Goal: Task Accomplishment & Management: Use online tool/utility

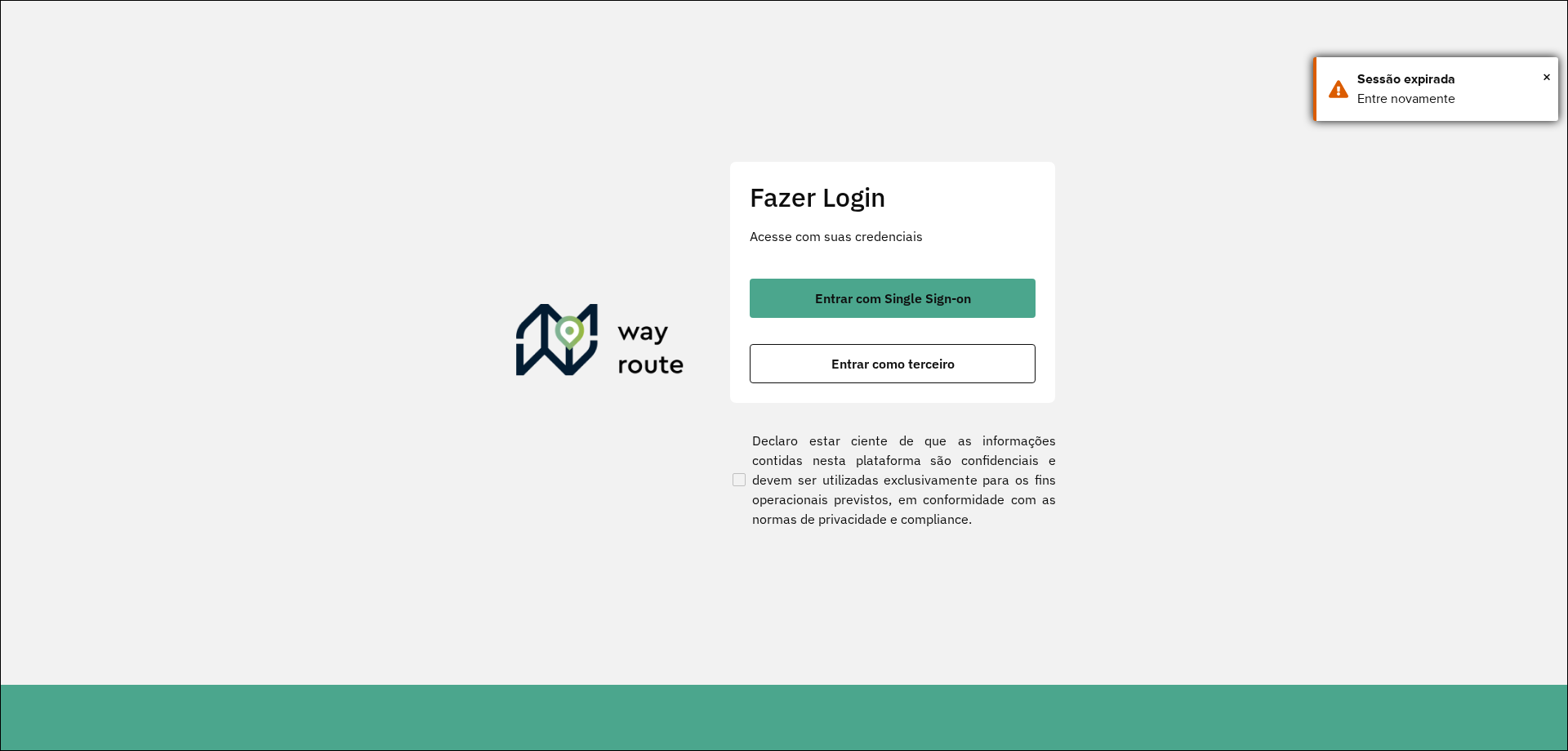
click at [1552, 79] on div "× Sessão expirada Entre novamente" at bounding box center [1436, 89] width 245 height 64
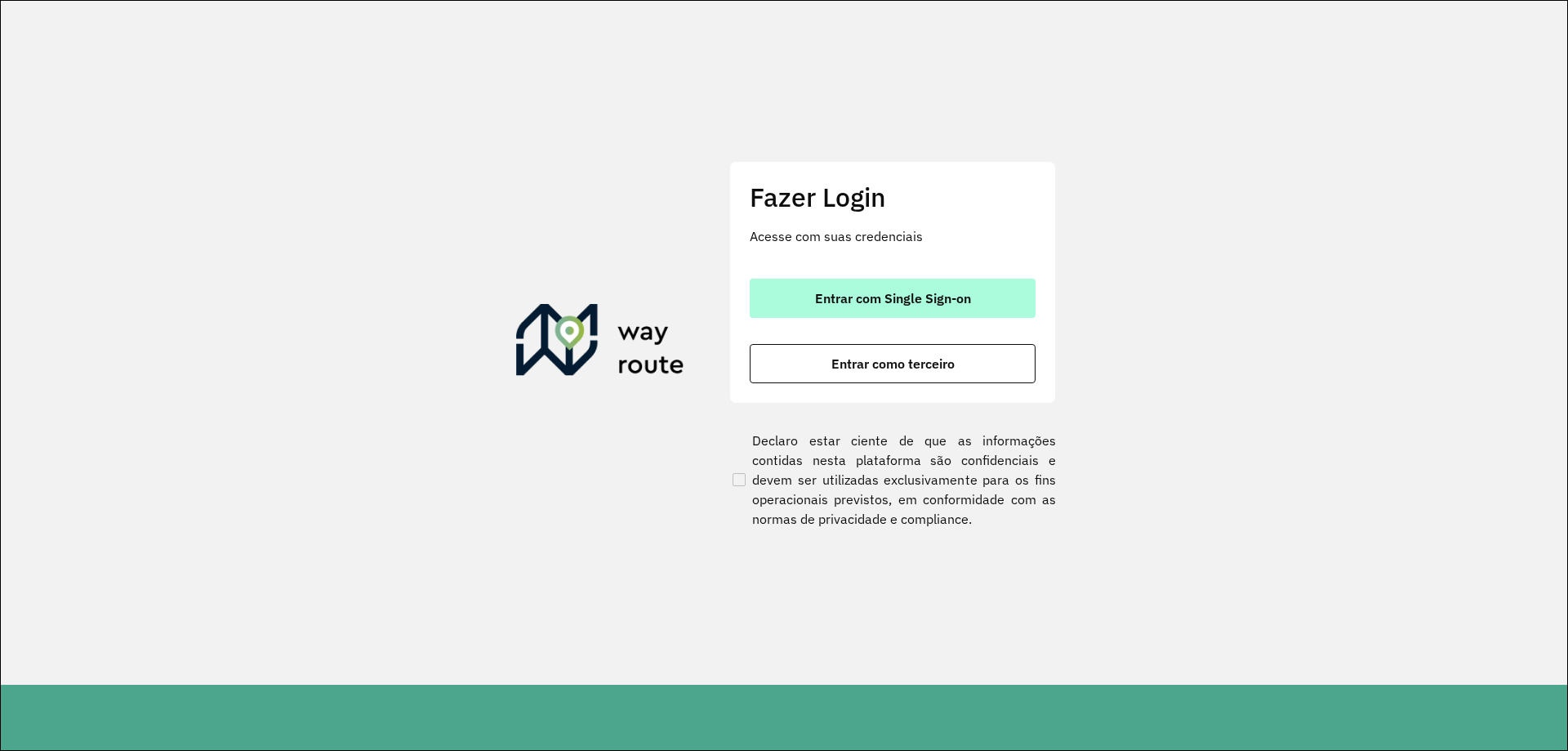
click at [978, 286] on button "Entrar com Single Sign-on" at bounding box center [893, 298] width 285 height 39
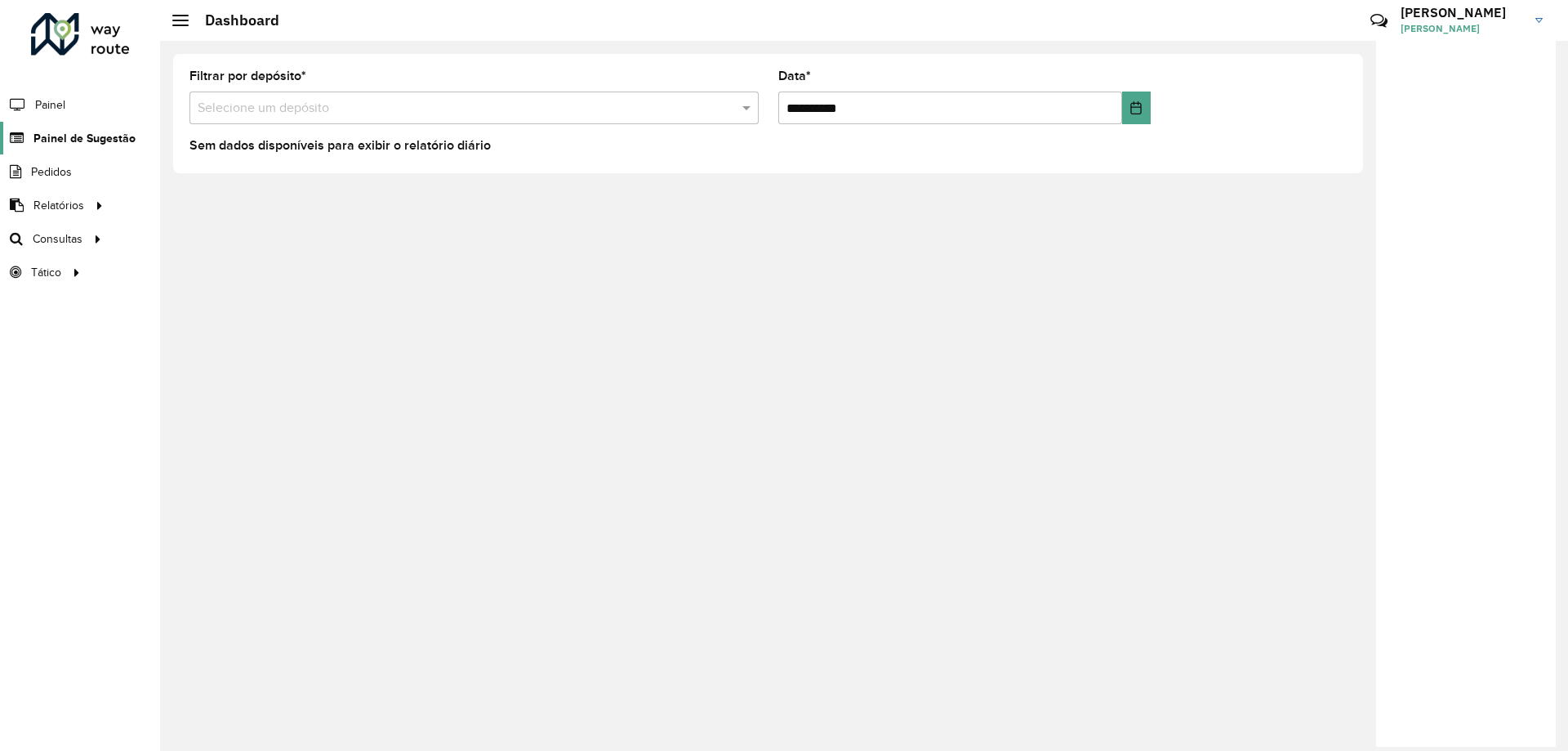
click at [80, 152] on link "Painel de Sugestão" at bounding box center [68, 138] width 136 height 33
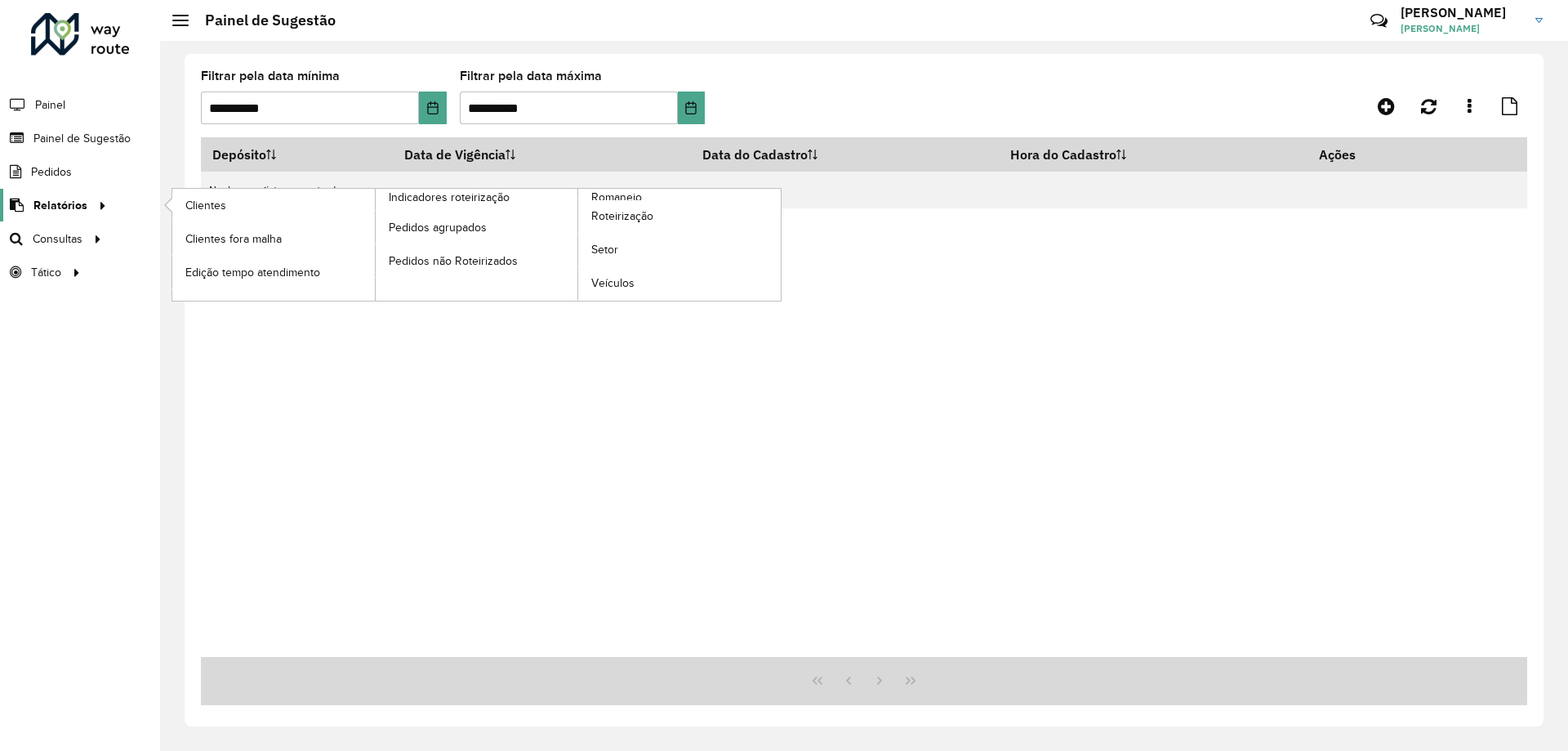
click at [93, 199] on icon at bounding box center [100, 204] width 13 height 25
click at [87, 198] on div at bounding box center [100, 206] width 25 height 17
click at [608, 200] on link "Roteirização" at bounding box center [680, 216] width 203 height 33
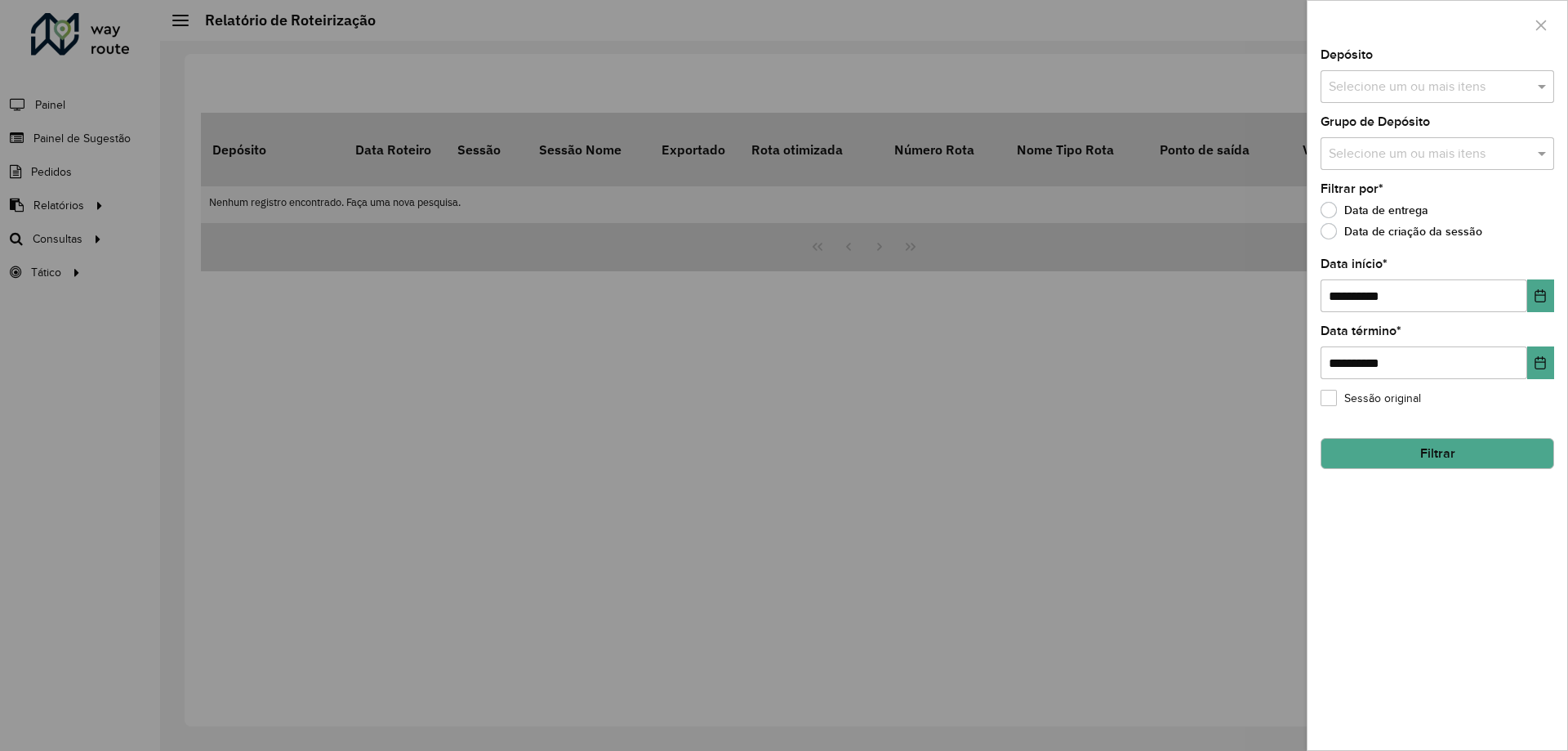
click at [24, 198] on div at bounding box center [784, 376] width 1568 height 751
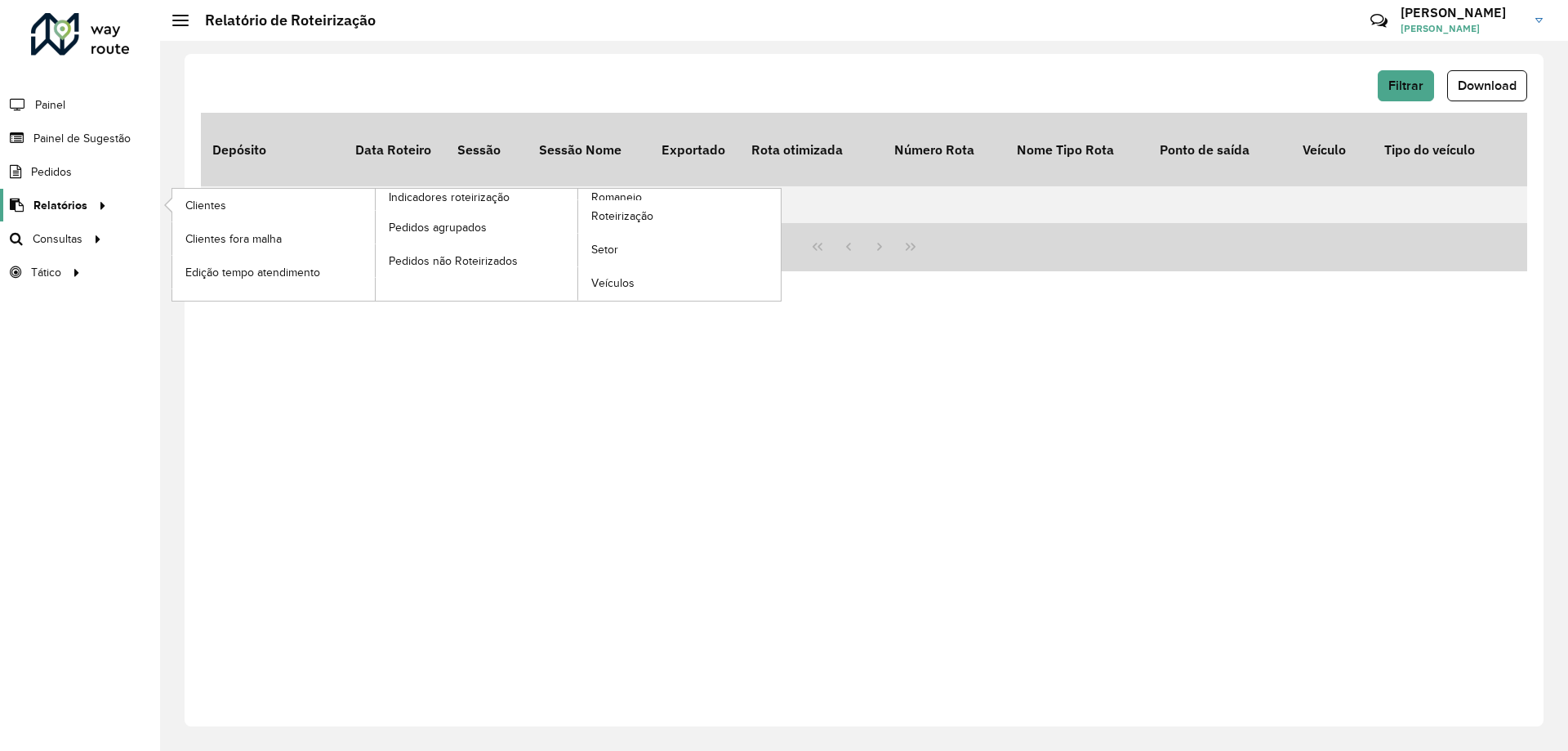
click at [53, 201] on span "Relatórios" at bounding box center [60, 206] width 54 height 17
click at [621, 193] on span "Romaneio" at bounding box center [617, 197] width 53 height 17
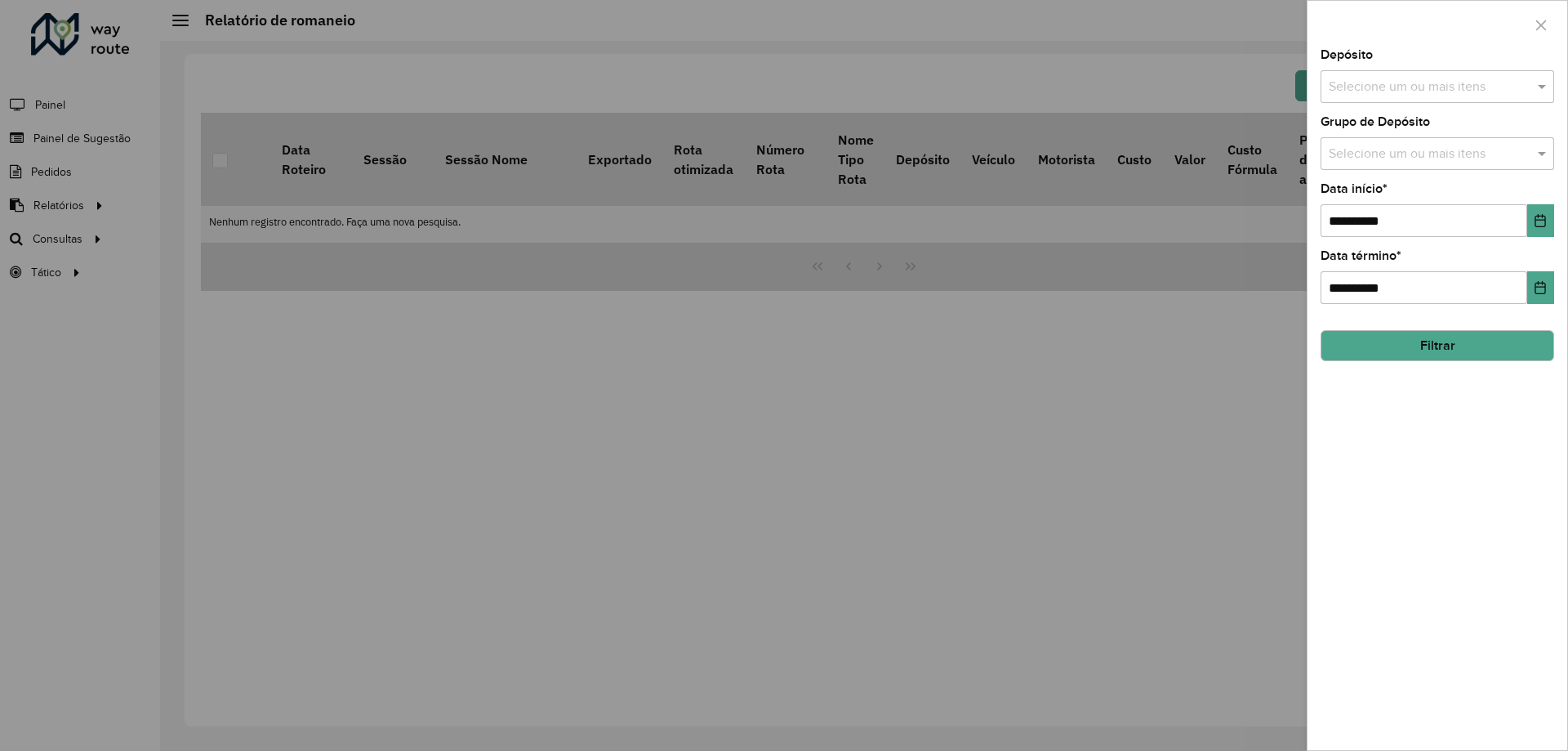
click at [1398, 345] on button "Filtrar" at bounding box center [1438, 346] width 234 height 31
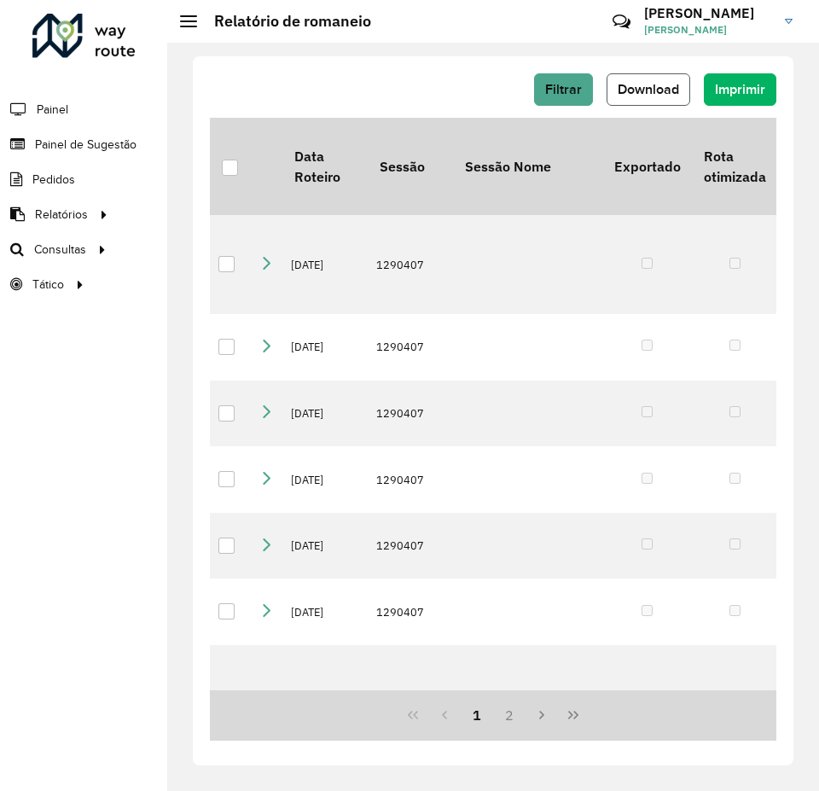
click at [673, 88] on span "Download" at bounding box center [647, 89] width 61 height 14
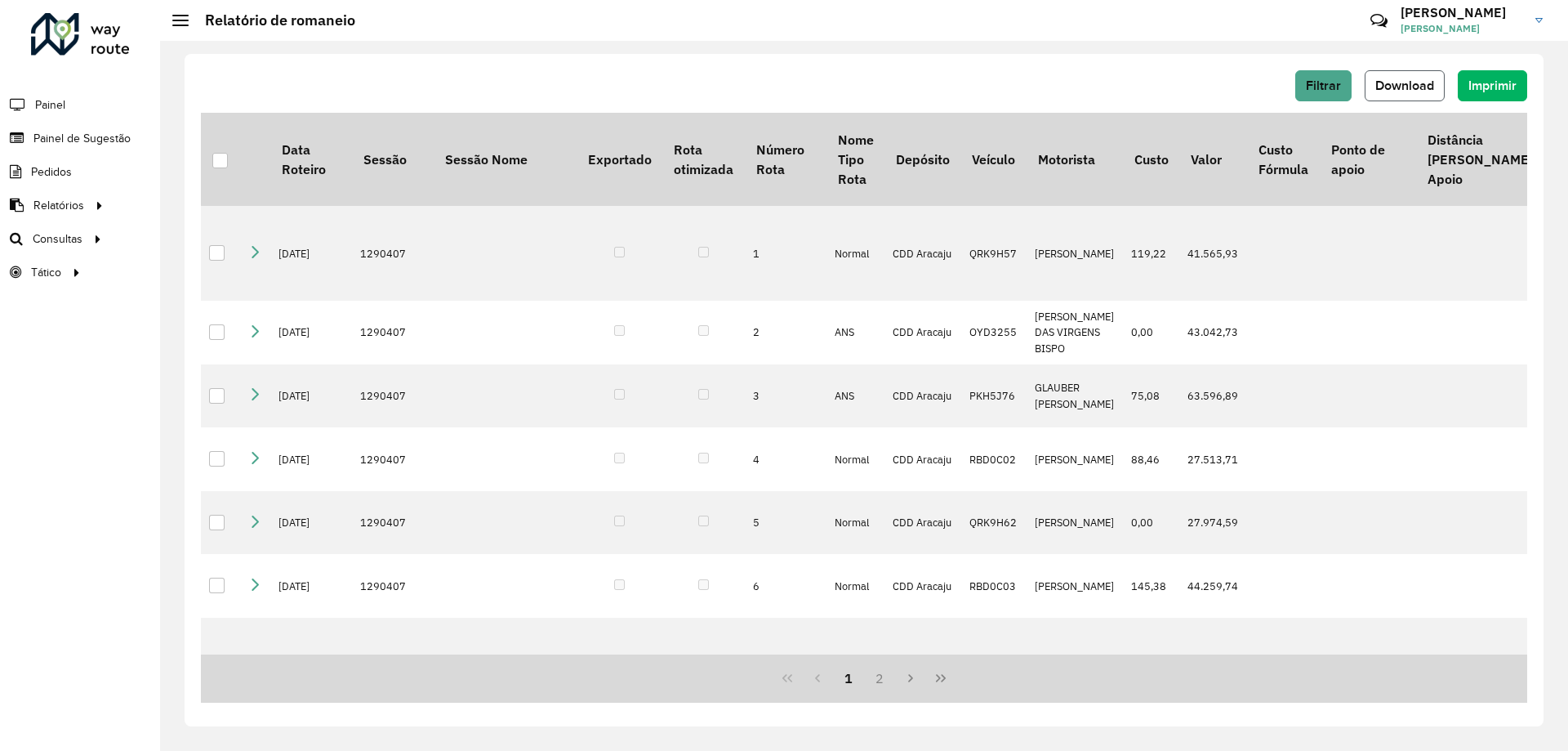
click at [1416, 87] on span "Download" at bounding box center [1404, 85] width 58 height 13
click at [1309, 86] on span "Filtrar" at bounding box center [1324, 85] width 35 height 13
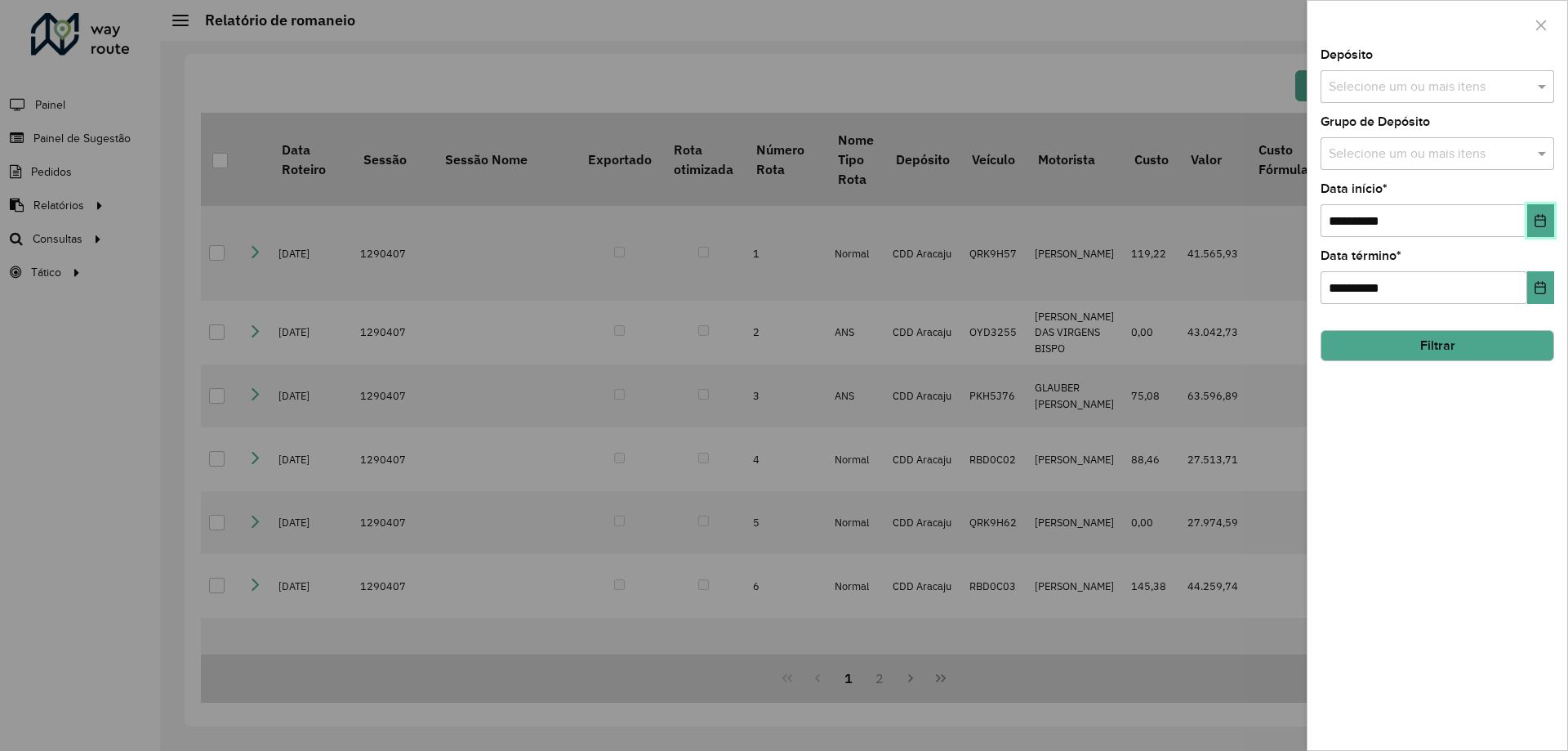
click at [1537, 223] on icon "Choose Date" at bounding box center [1541, 220] width 13 height 13
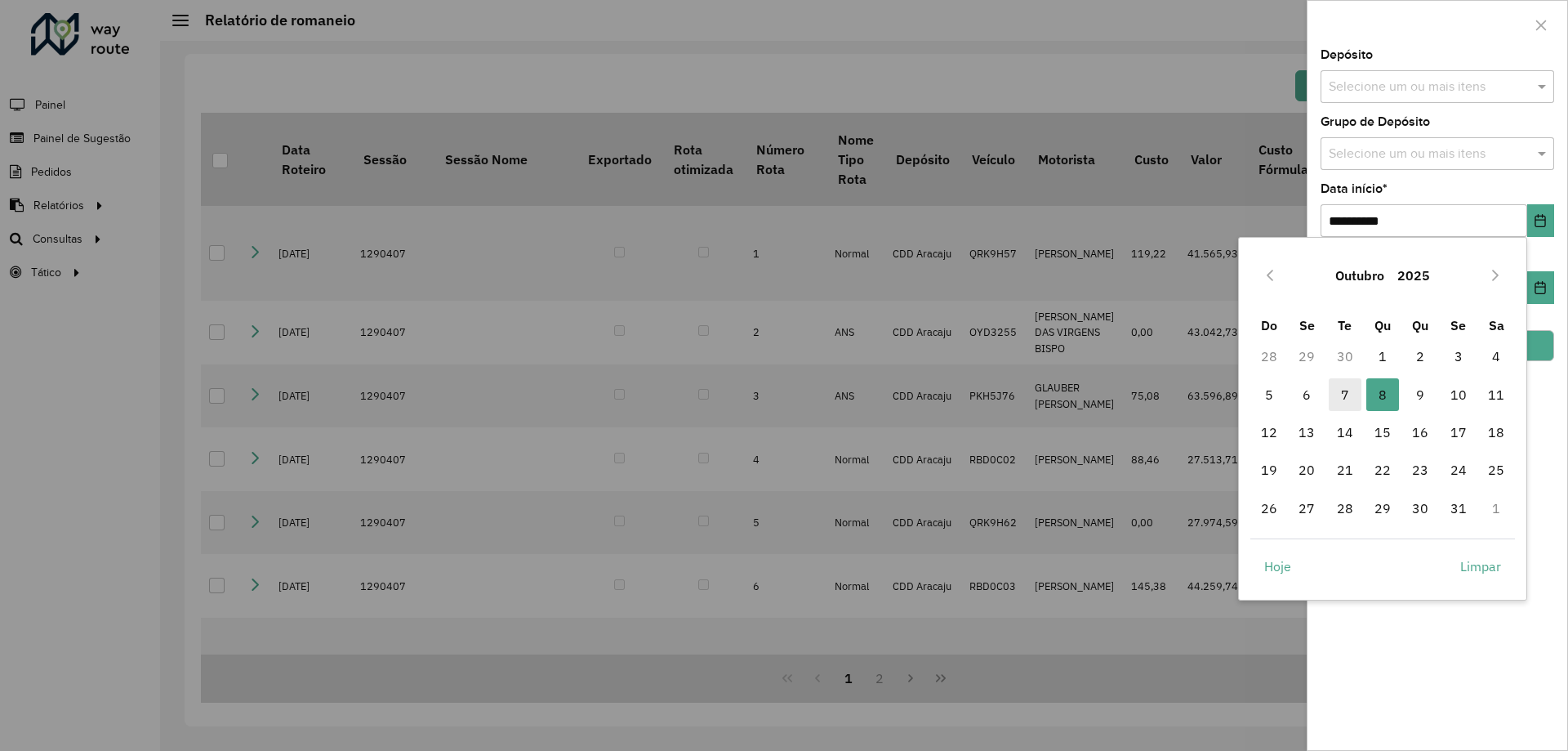
click at [1346, 393] on span "7" at bounding box center [1346, 395] width 33 height 33
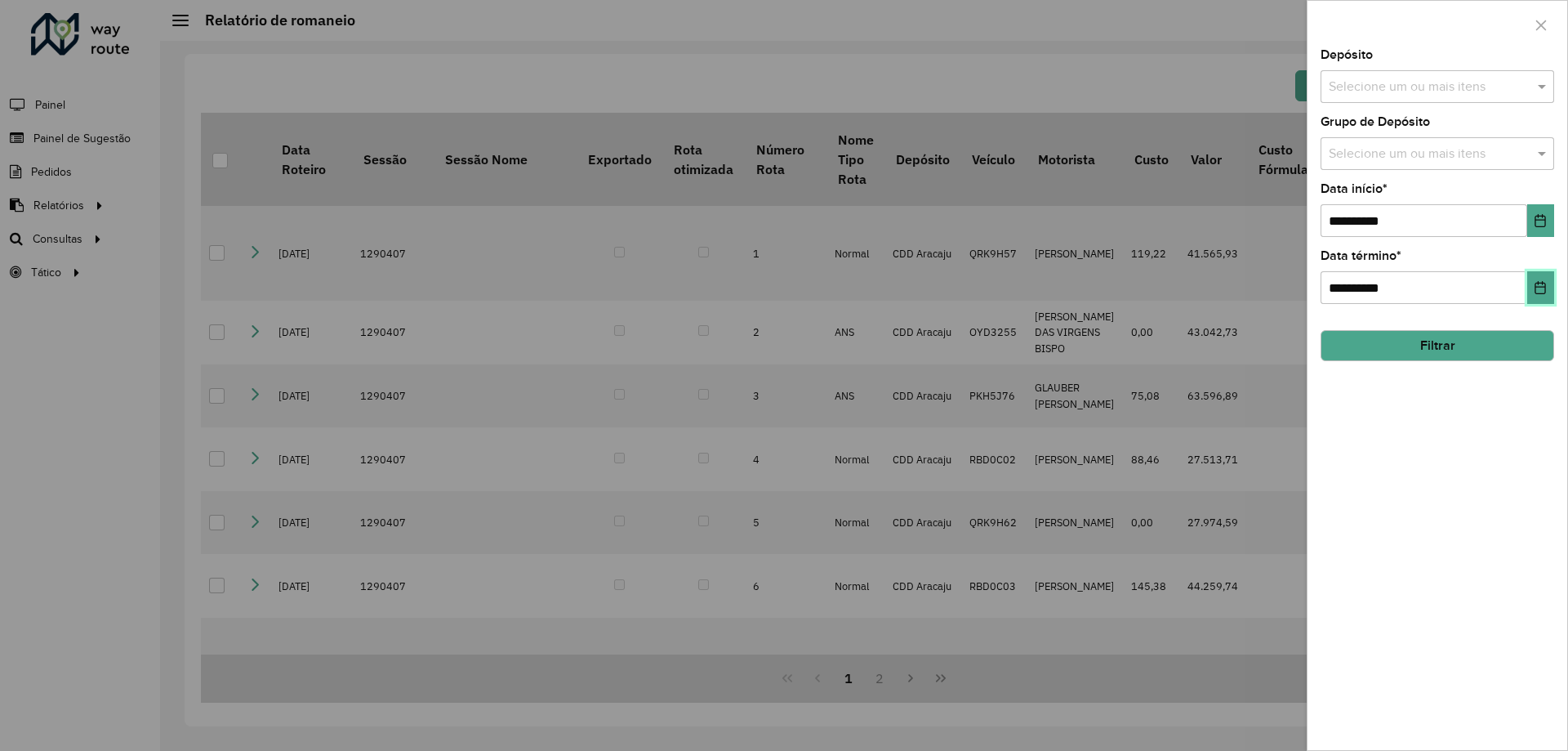
click at [1536, 281] on button "Choose Date" at bounding box center [1541, 287] width 27 height 33
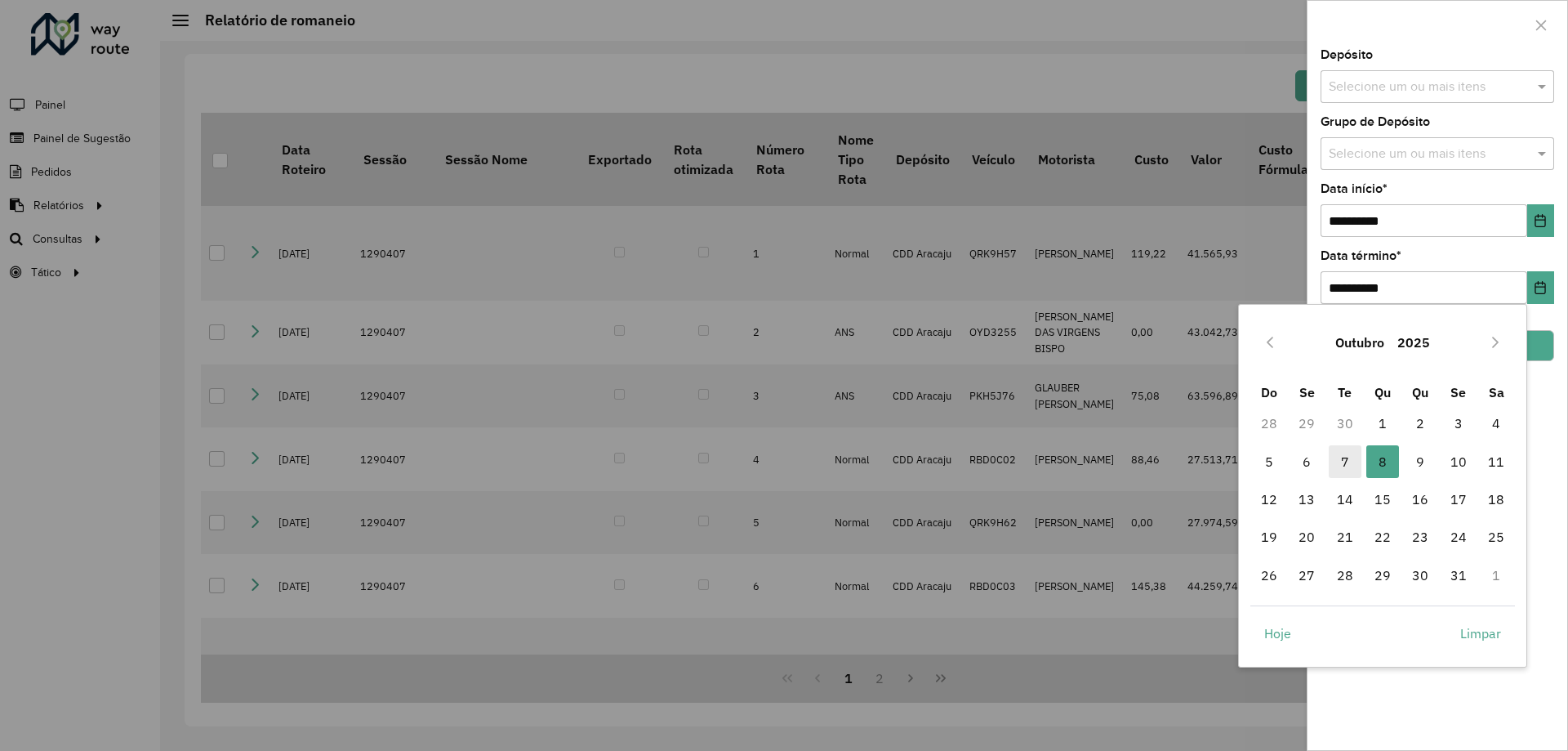
click at [1349, 460] on span "7" at bounding box center [1346, 462] width 33 height 33
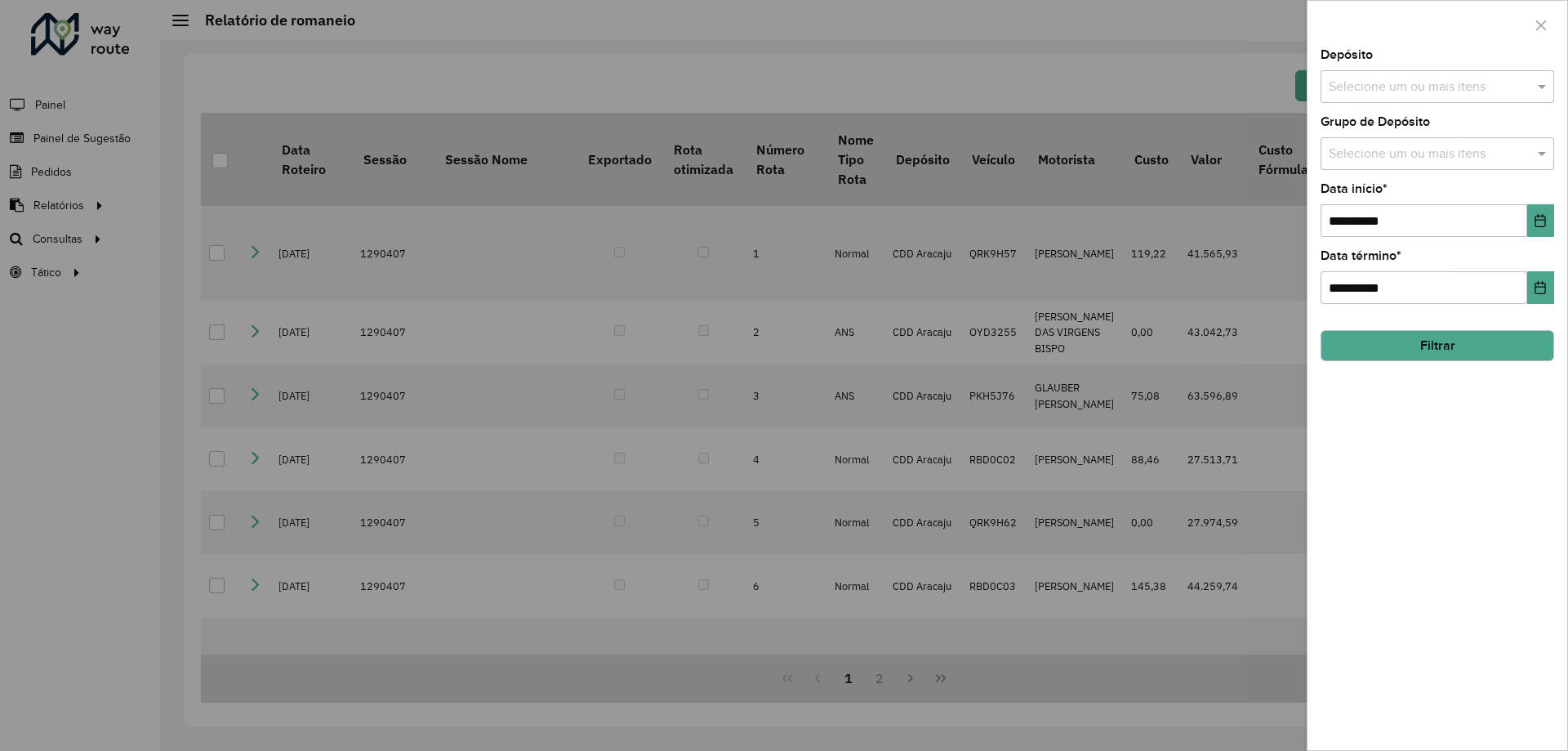
click at [1375, 343] on button "Filtrar" at bounding box center [1438, 346] width 234 height 31
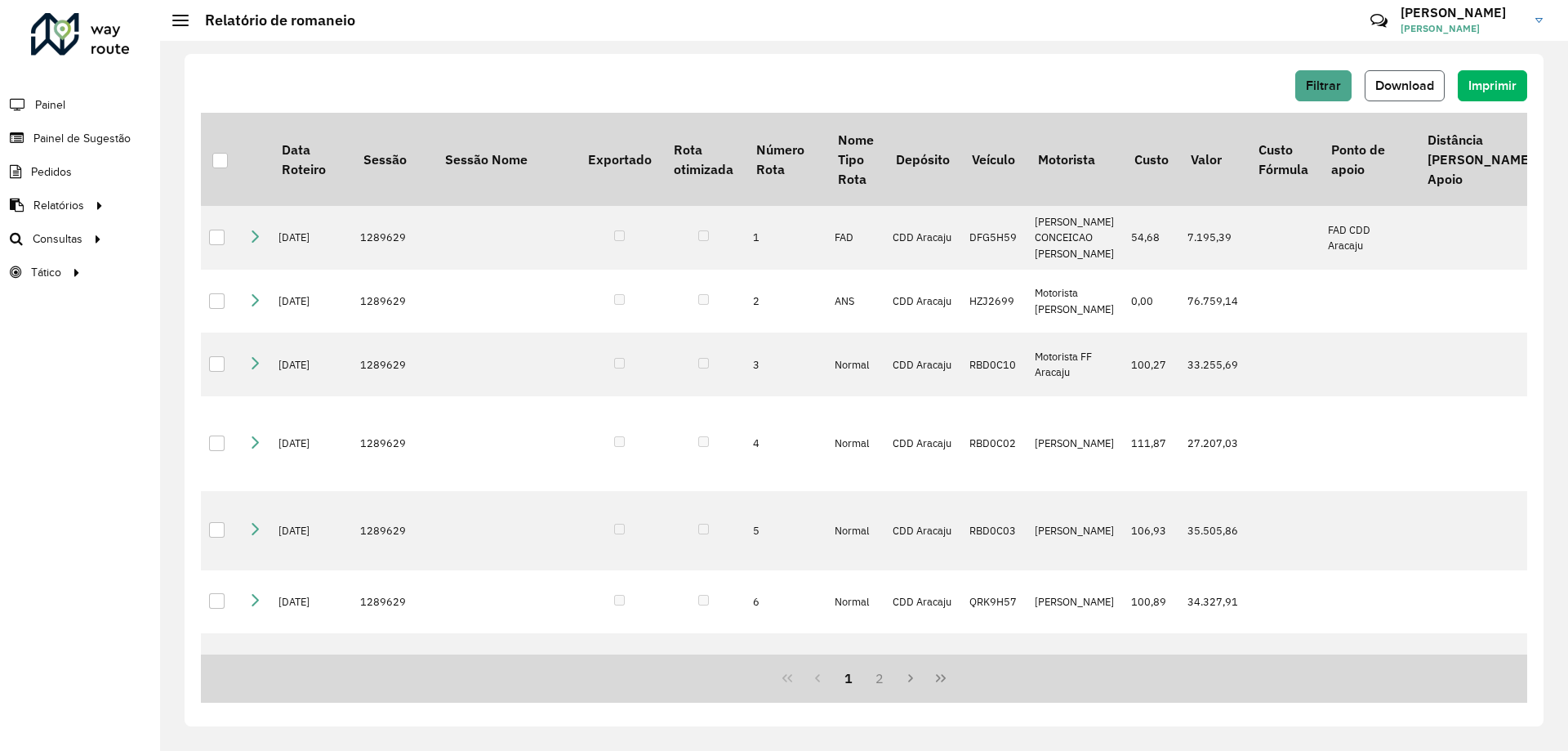
click at [1387, 80] on span "Download" at bounding box center [1404, 85] width 58 height 13
